Goal: Task Accomplishment & Management: Manage account settings

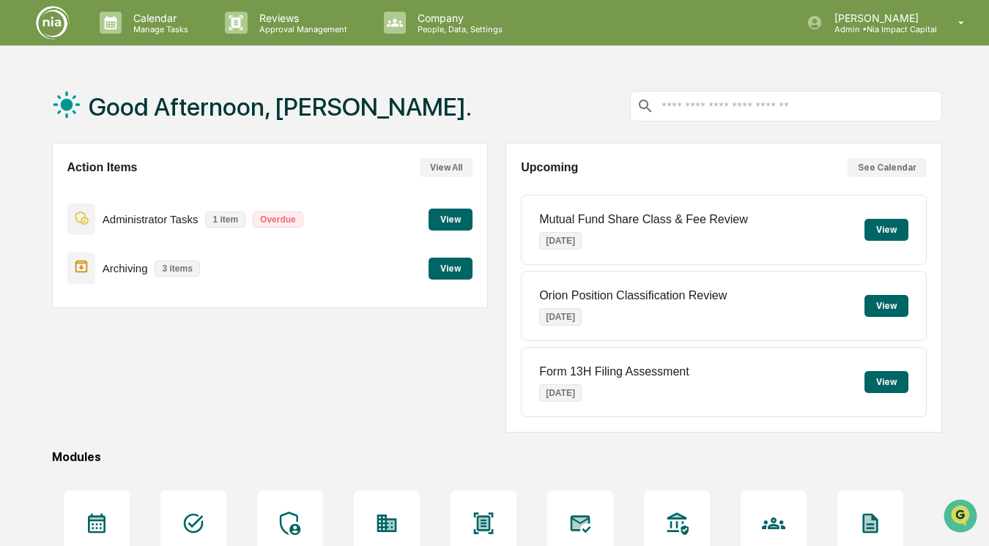
click at [269, 218] on p "Overdue" at bounding box center [278, 220] width 51 height 16
click at [448, 215] on button "View" at bounding box center [450, 220] width 44 height 22
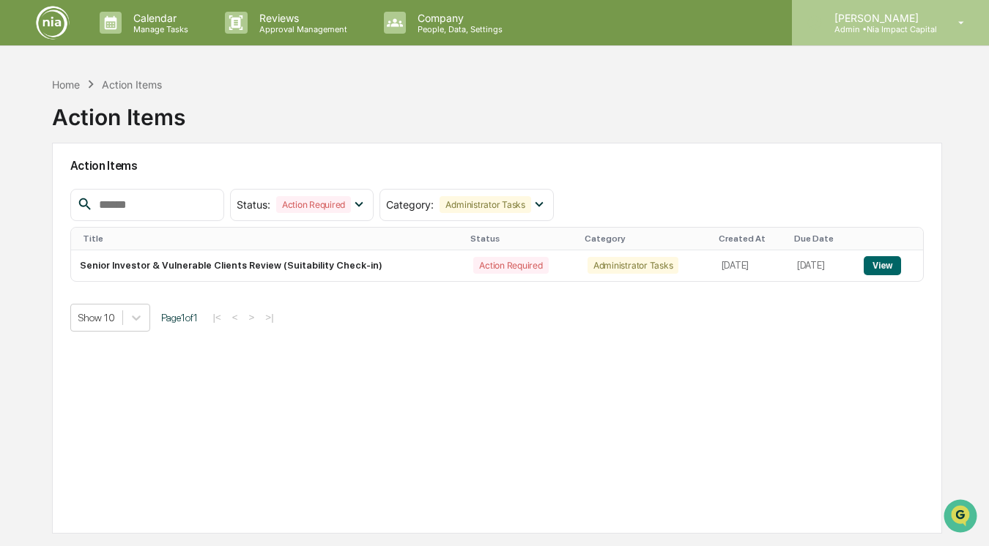
click at [857, 30] on p "Admin • Nia Impact Capital" at bounding box center [879, 29] width 114 height 10
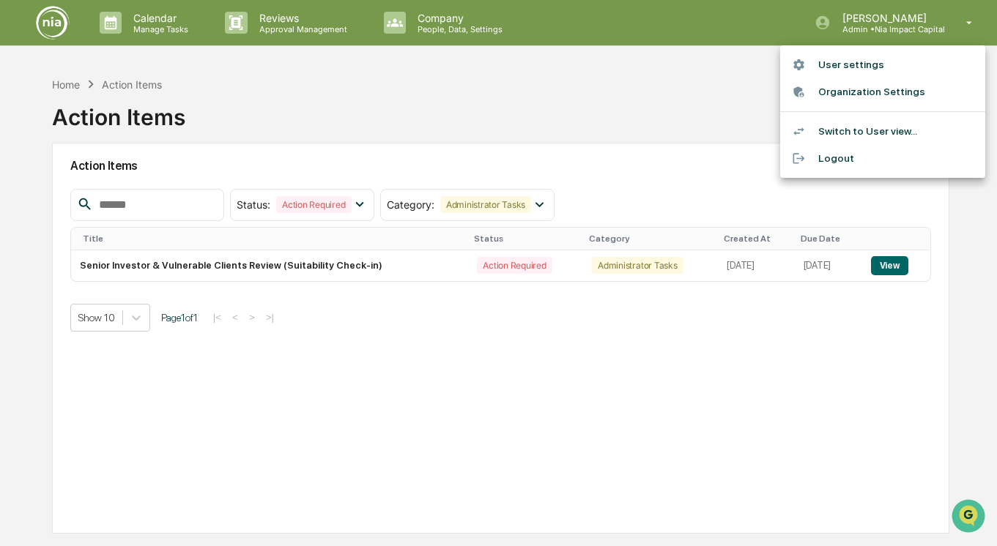
click at [362, 295] on div at bounding box center [498, 273] width 997 height 546
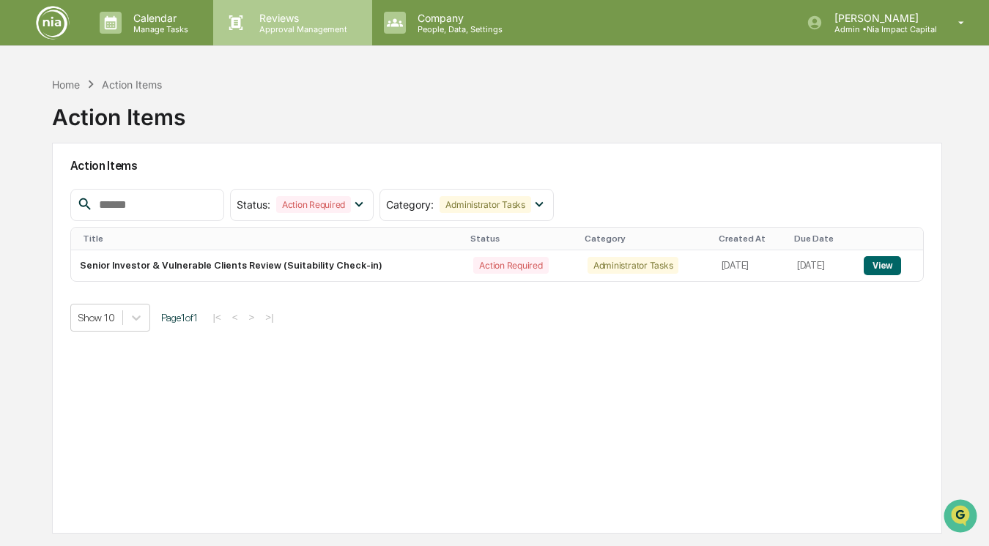
click at [270, 15] on p "Reviews" at bounding box center [301, 18] width 107 height 12
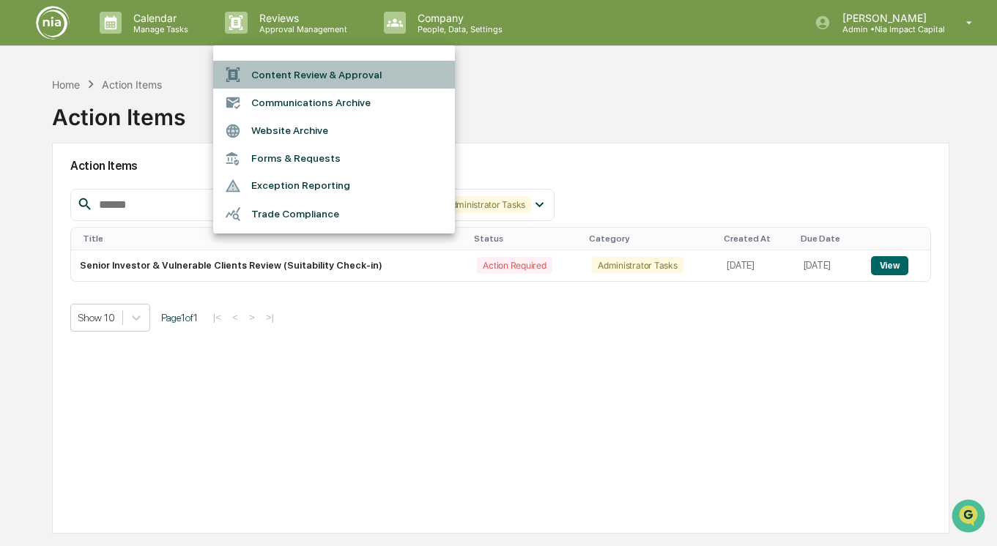
click at [295, 79] on li "Content Review & Approval" at bounding box center [334, 75] width 242 height 28
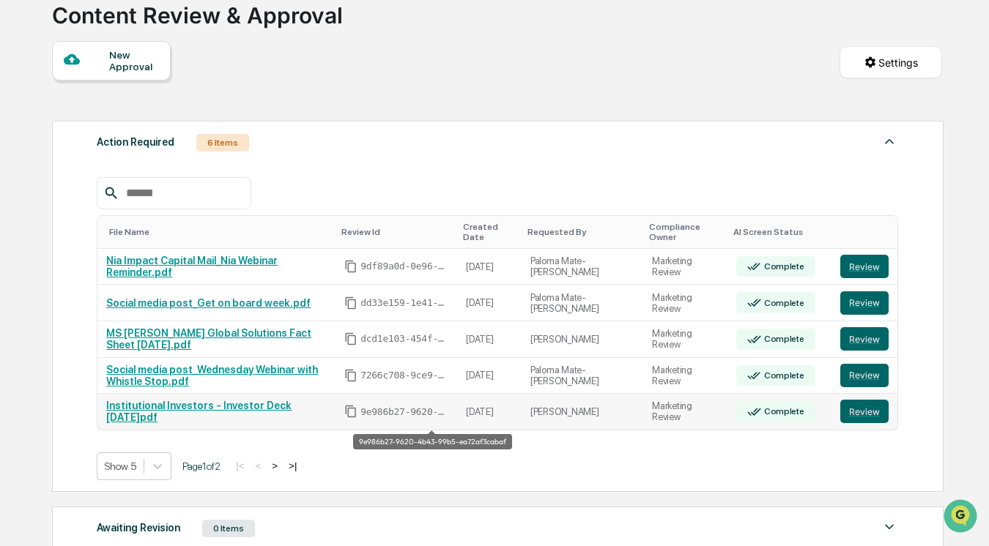
scroll to position [83, 0]
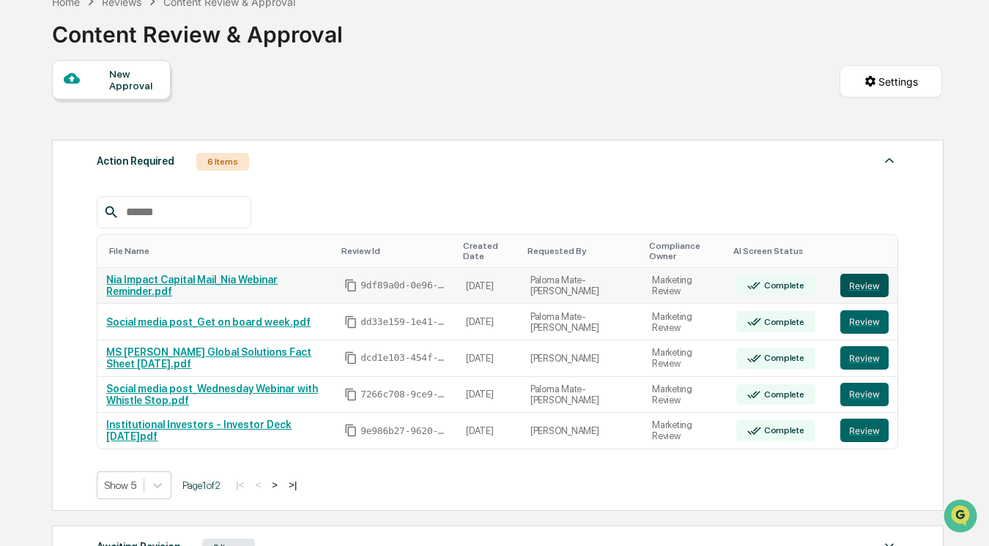
click at [874, 289] on button "Review" at bounding box center [864, 285] width 48 height 23
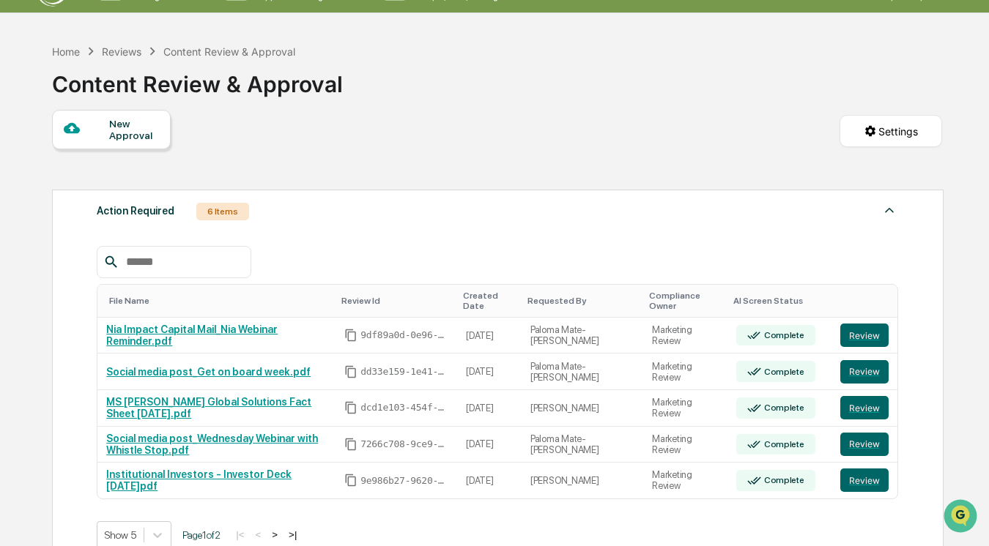
scroll to position [0, 0]
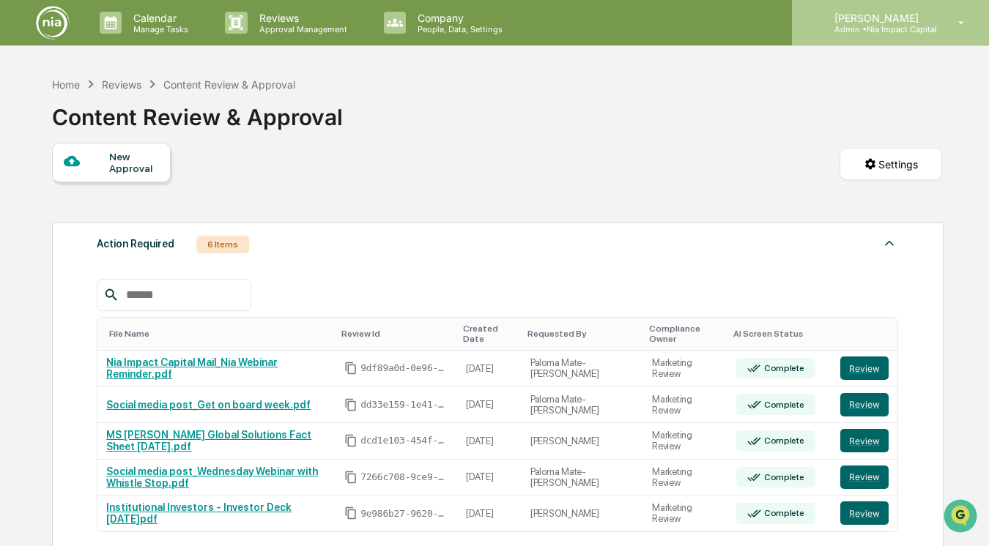
click at [940, 30] on div "Nicole Dodson Admin • Nia Impact Capital" at bounding box center [890, 22] width 197 height 45
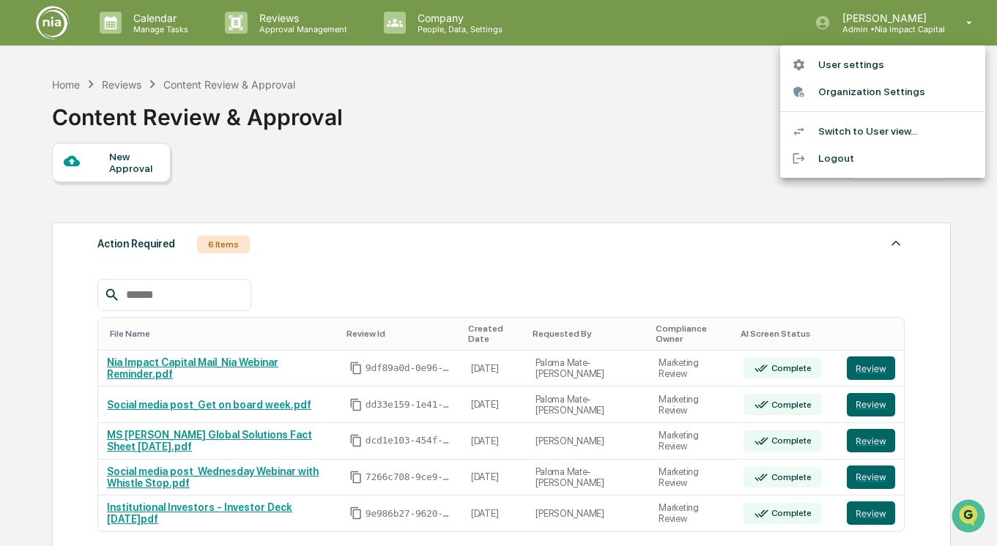
click at [890, 131] on li "Switch to User view..." at bounding box center [882, 131] width 205 height 27
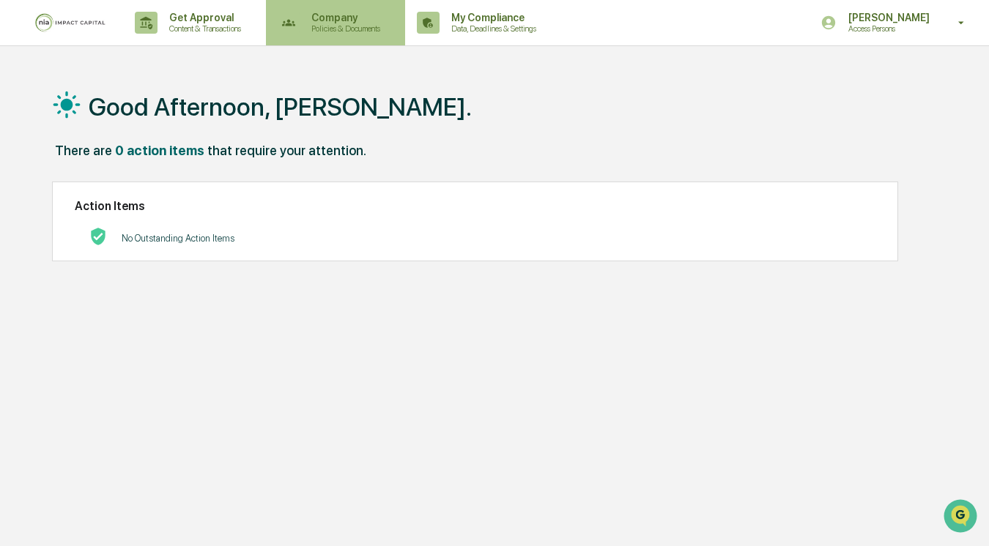
click at [342, 34] on div "Company Policies & Documents" at bounding box center [334, 22] width 125 height 45
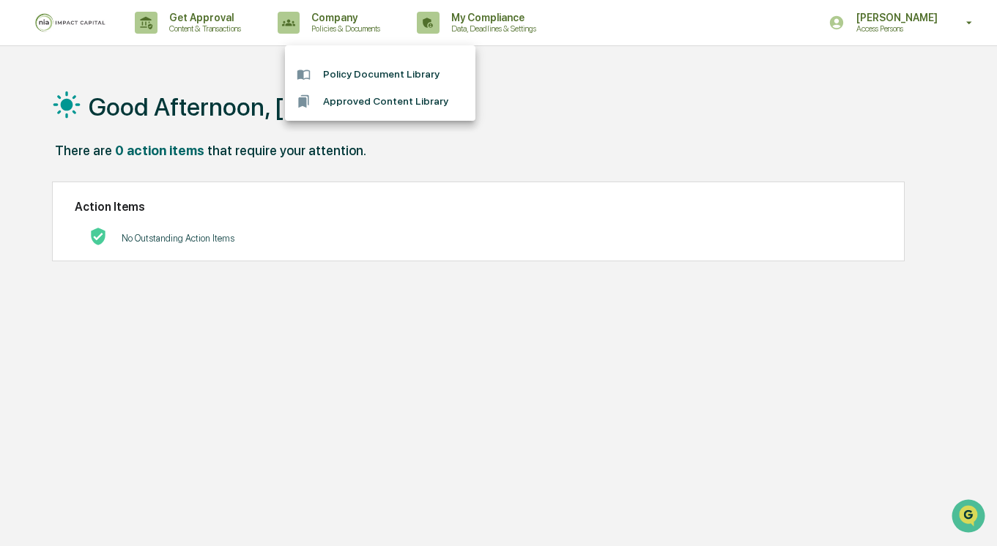
click at [355, 185] on div at bounding box center [498, 273] width 997 height 546
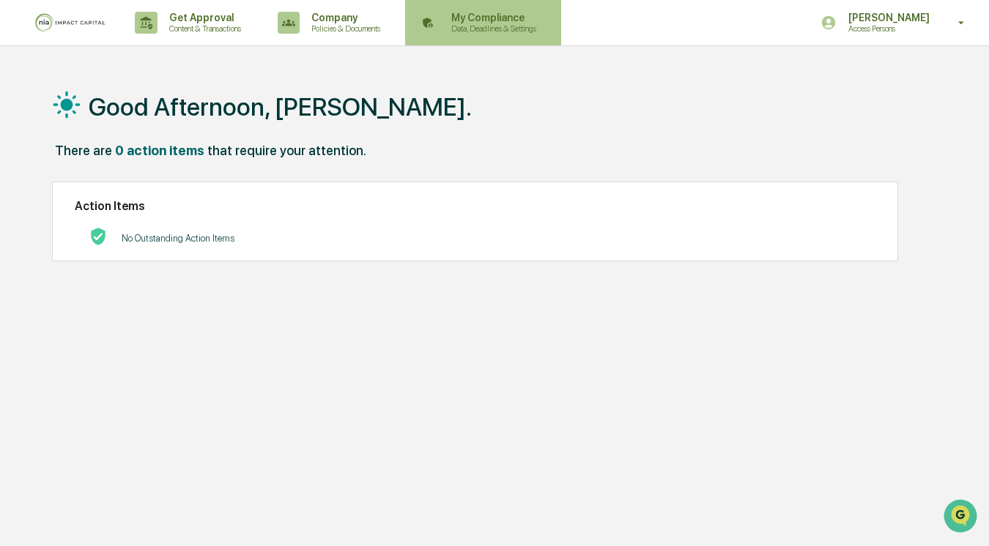
click at [532, 34] on div "My Compliance Data, Deadlines & Settings" at bounding box center [481, 22] width 141 height 45
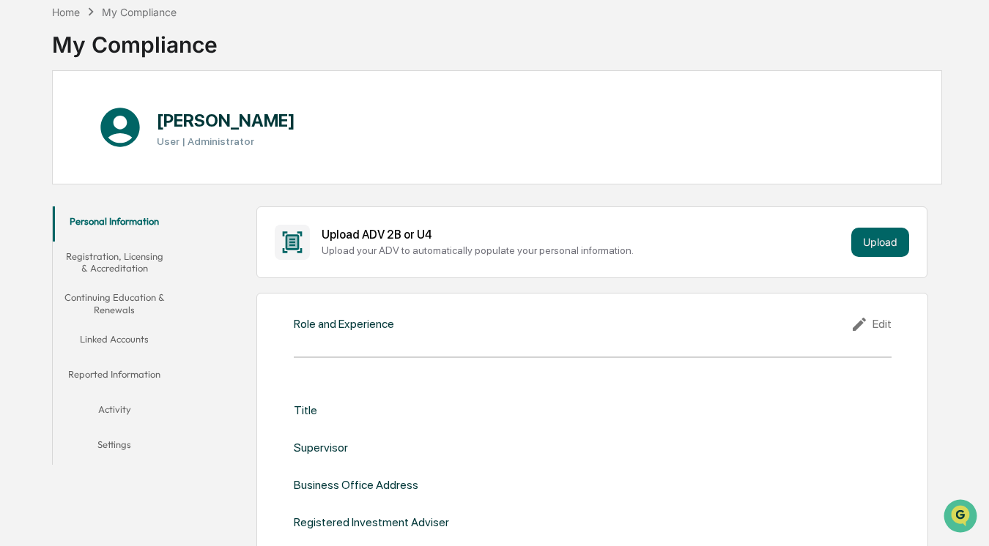
scroll to position [70, 0]
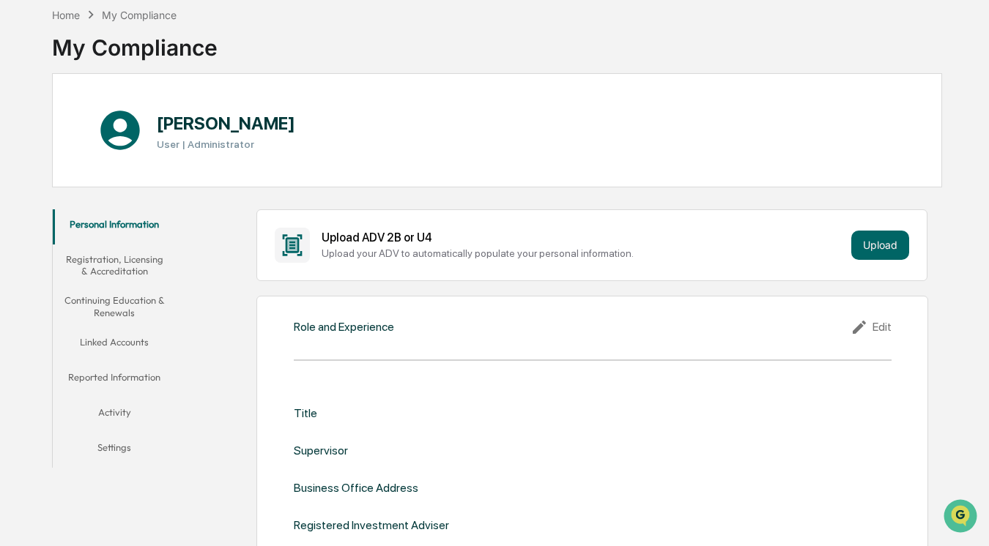
click at [133, 344] on button "Linked Accounts" at bounding box center [115, 344] width 124 height 35
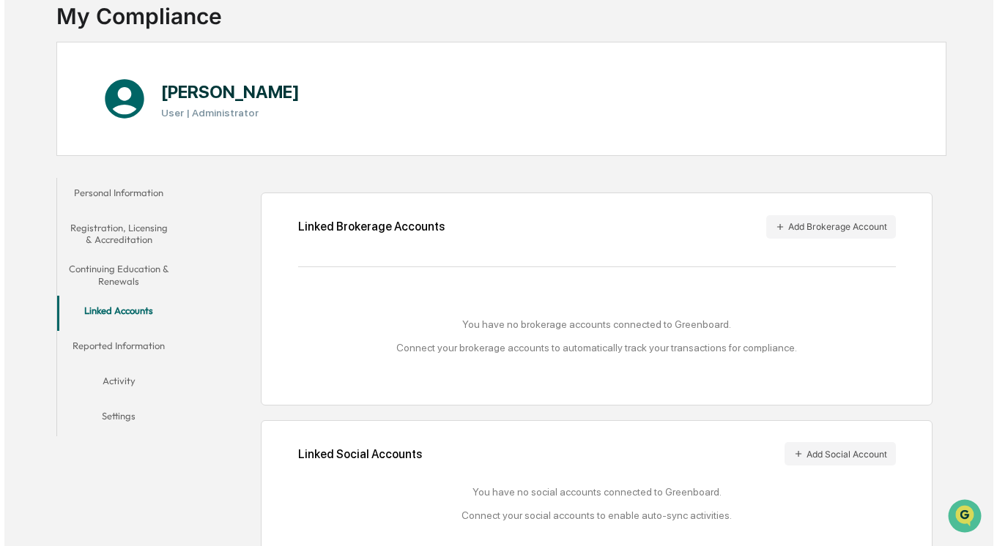
scroll to position [125, 0]
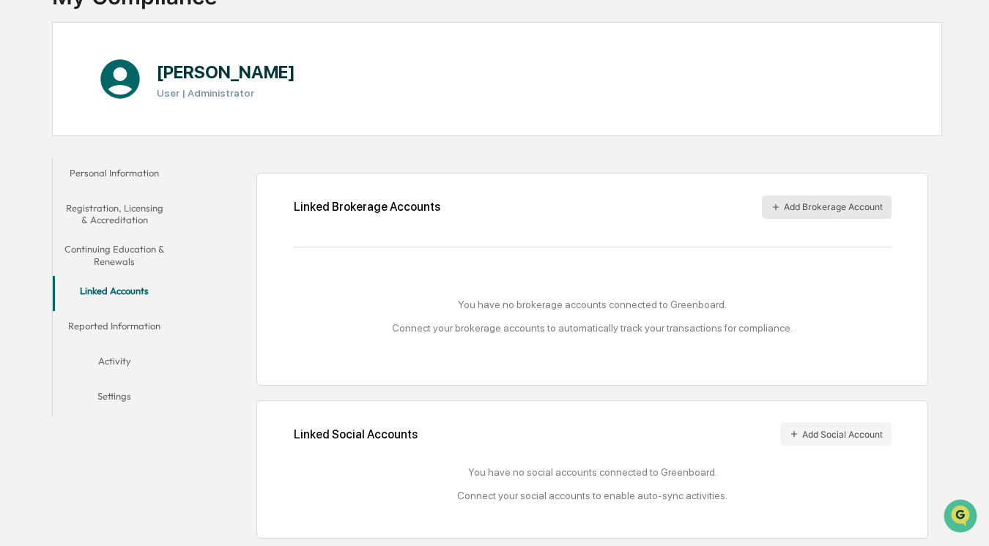
click at [850, 204] on button "Add Brokerage Account" at bounding box center [827, 207] width 130 height 23
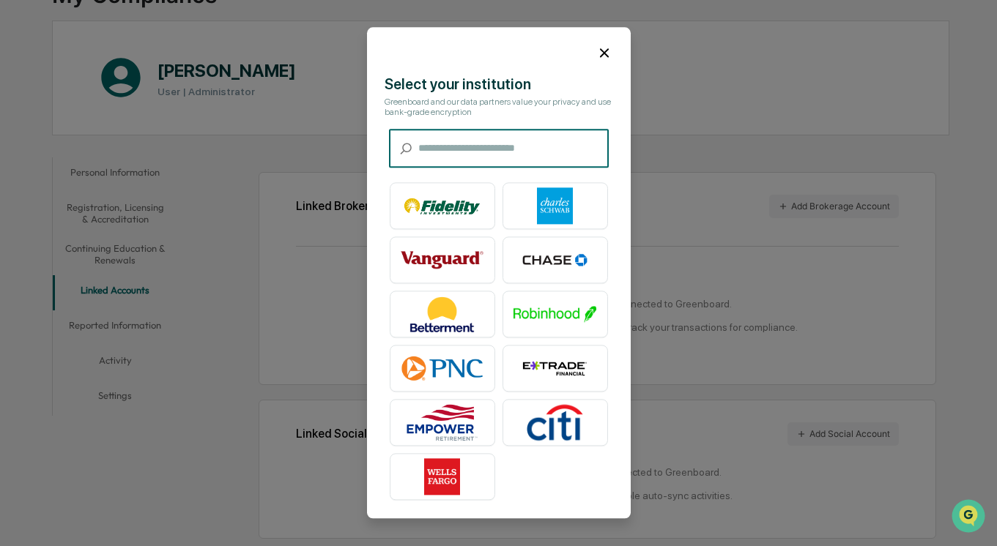
scroll to position [1, 0]
click at [487, 155] on input "text" at bounding box center [513, 149] width 190 height 39
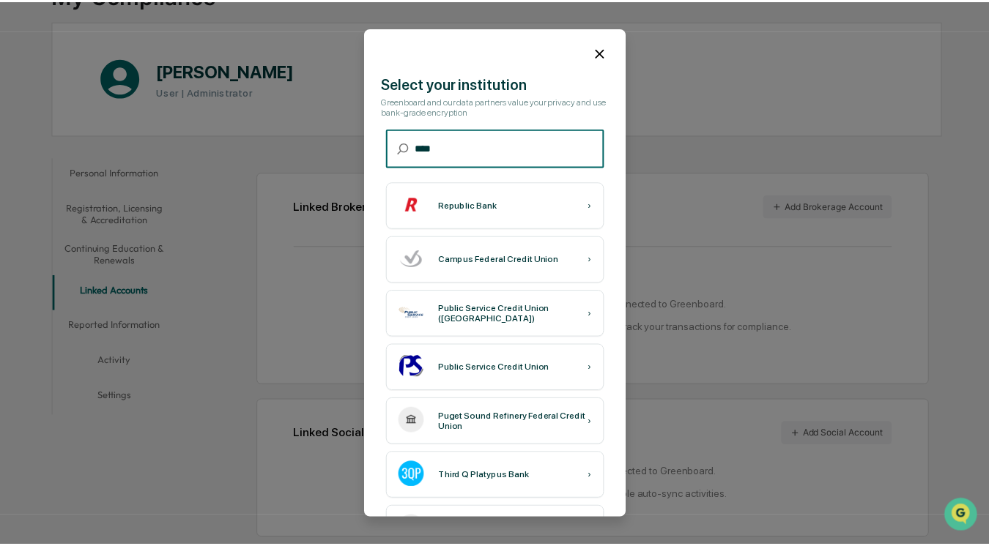
scroll to position [0, 0]
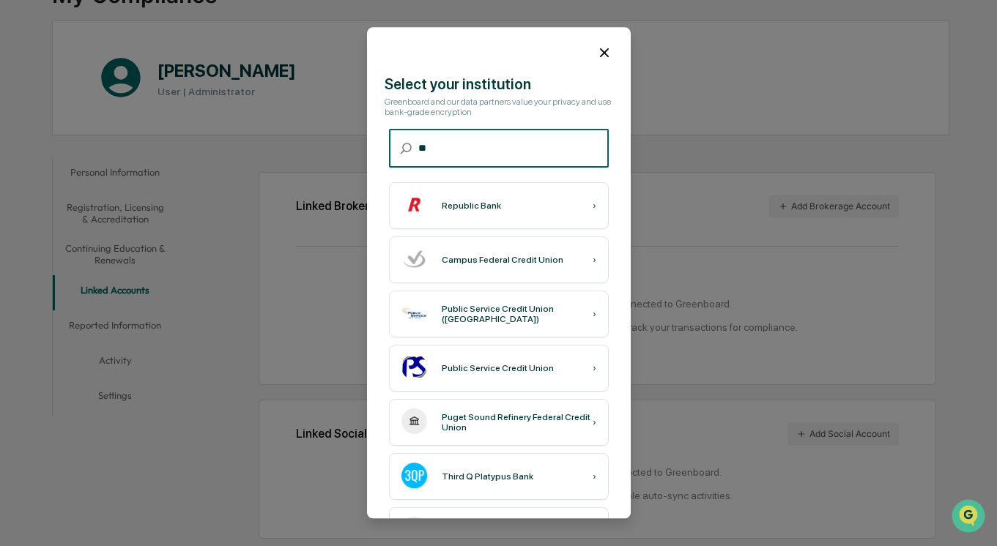
type input "*"
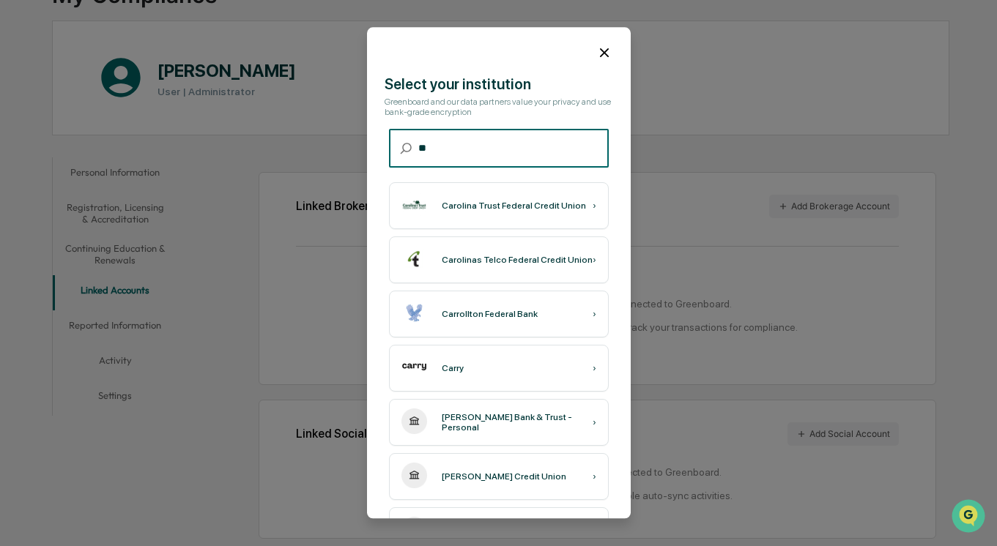
type input "*"
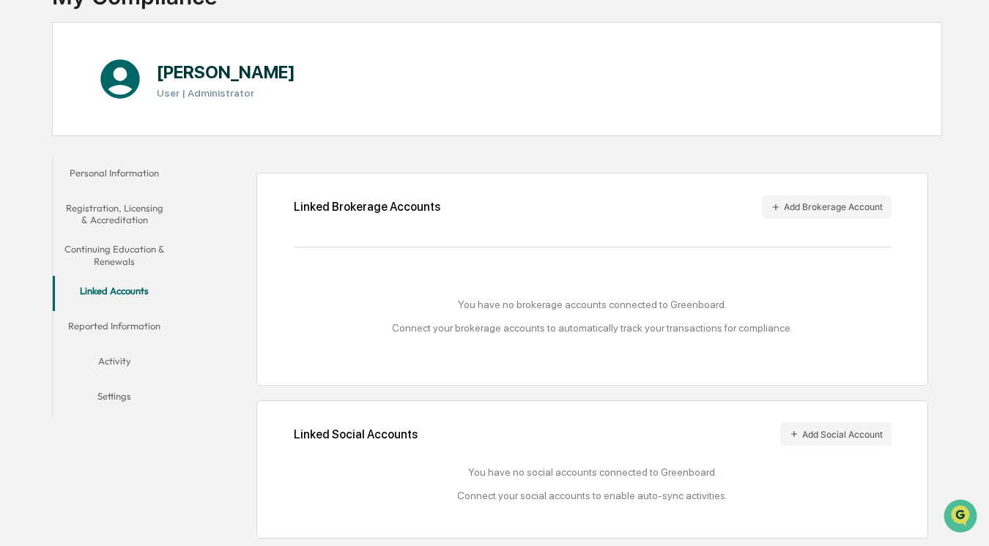
click at [135, 246] on button "Continuing Education & Renewals" at bounding box center [115, 255] width 124 height 42
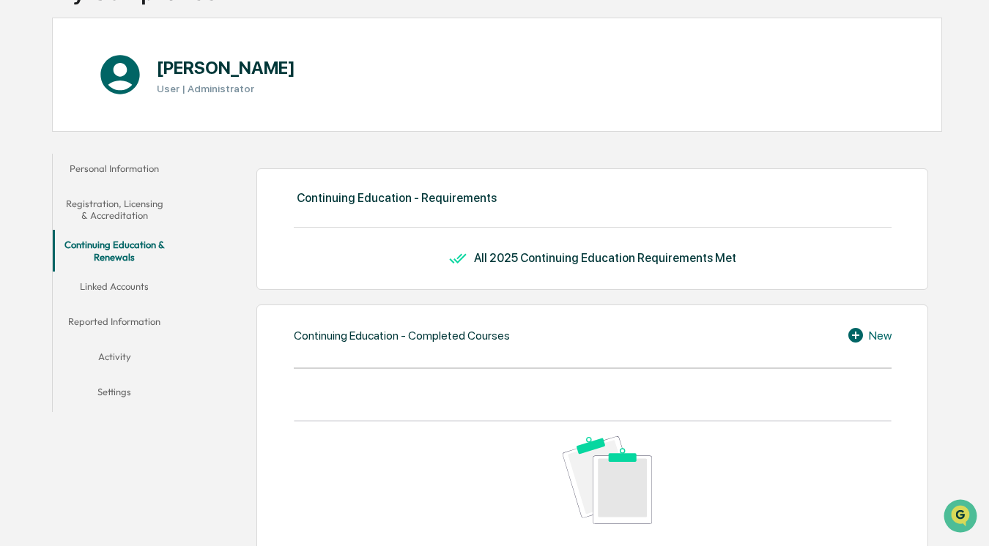
click at [133, 219] on button "Registration, Licensing & Accreditation" at bounding box center [115, 210] width 124 height 42
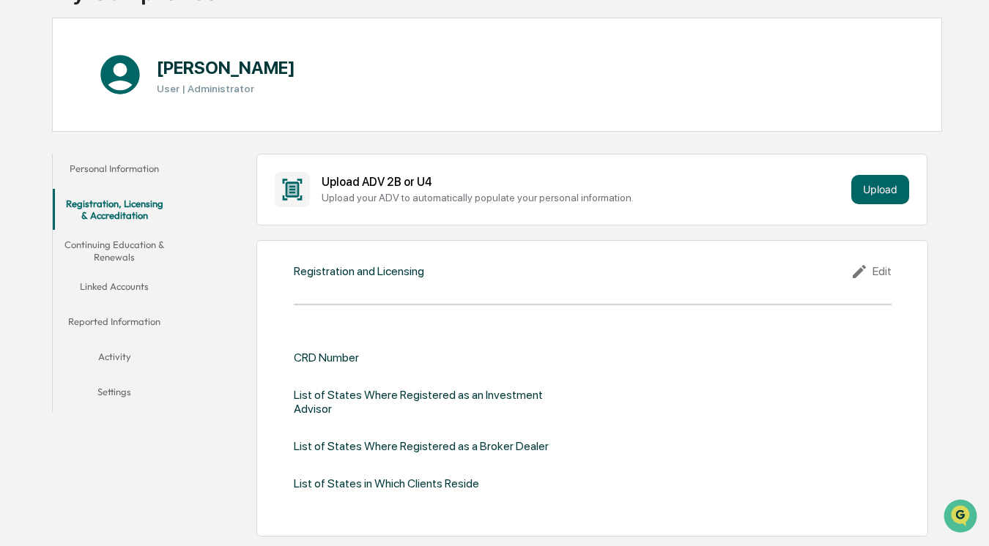
click at [124, 253] on button "Continuing Education & Renewals" at bounding box center [115, 251] width 124 height 42
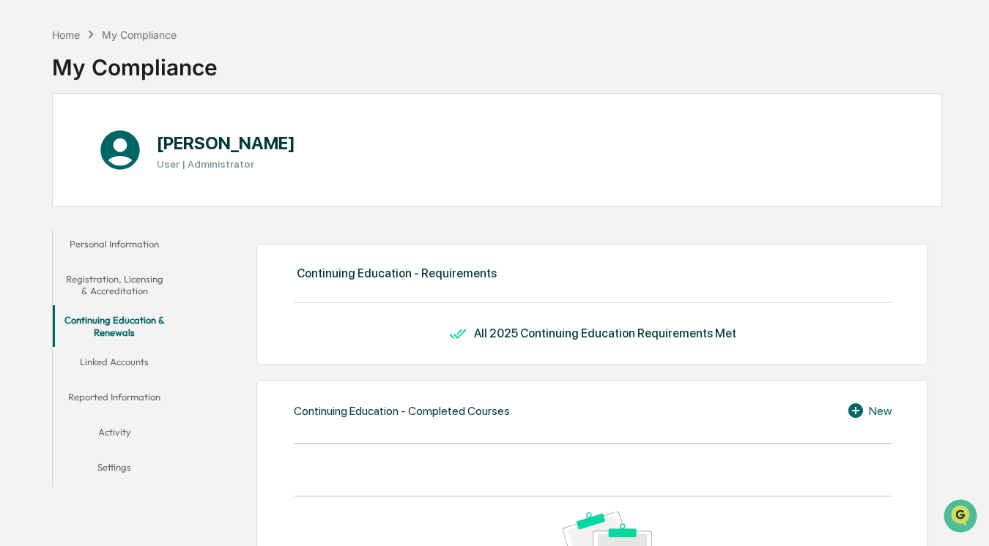
scroll to position [52, 0]
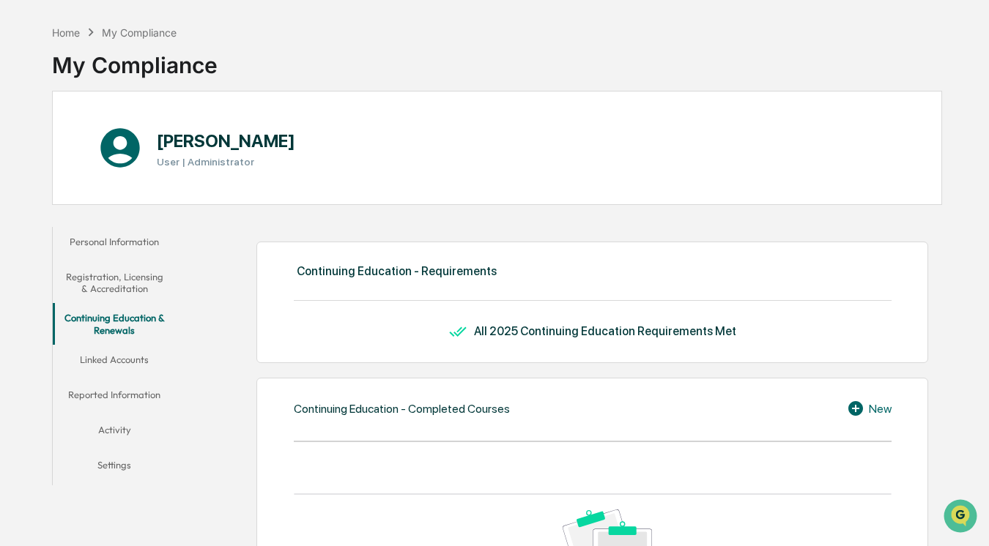
click at [128, 395] on button "Reported Information" at bounding box center [115, 397] width 124 height 35
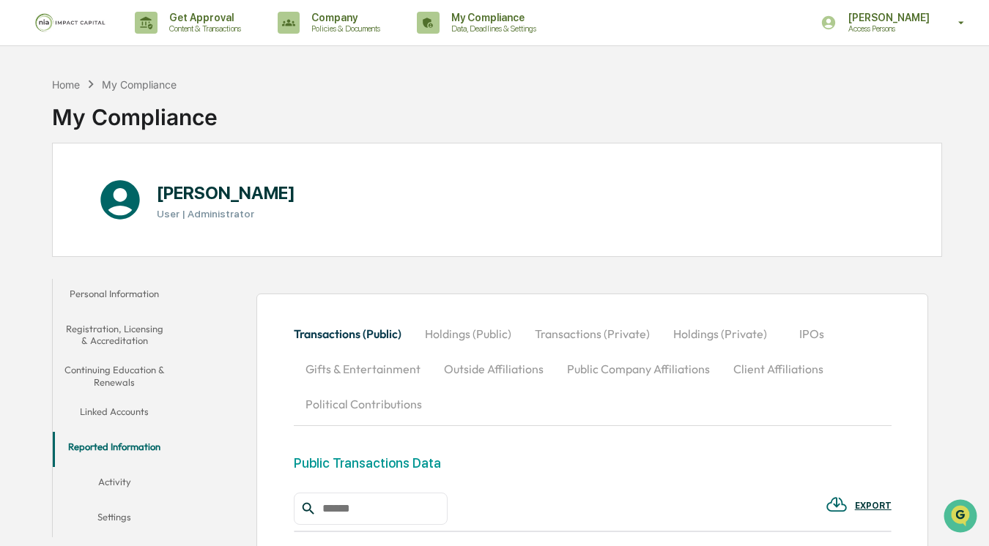
click at [462, 367] on button "Outside Affiliations" at bounding box center [493, 369] width 123 height 35
click at [707, 342] on button "Holdings (Private)" at bounding box center [719, 333] width 117 height 35
